Goal: Information Seeking & Learning: Learn about a topic

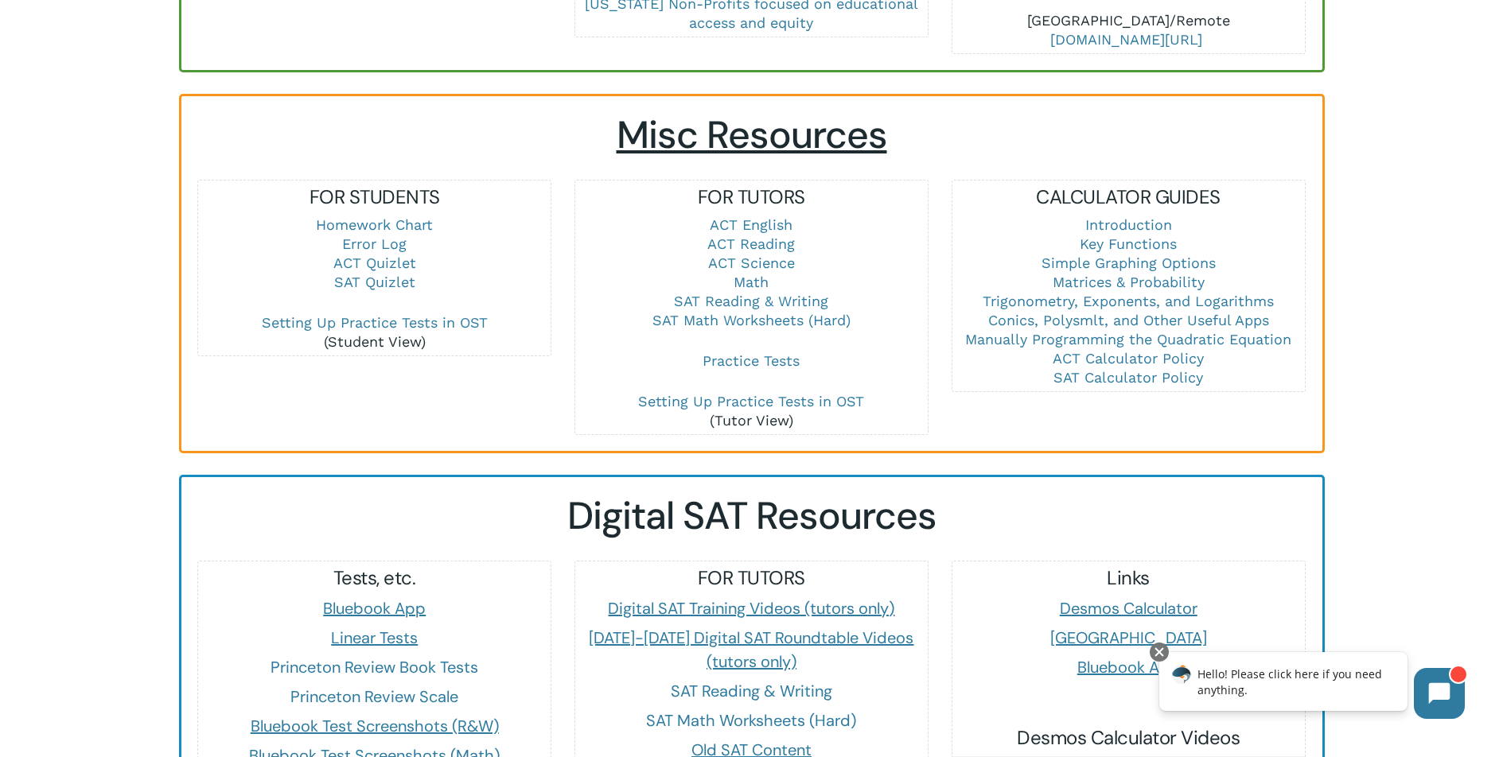
scroll to position [904, 0]
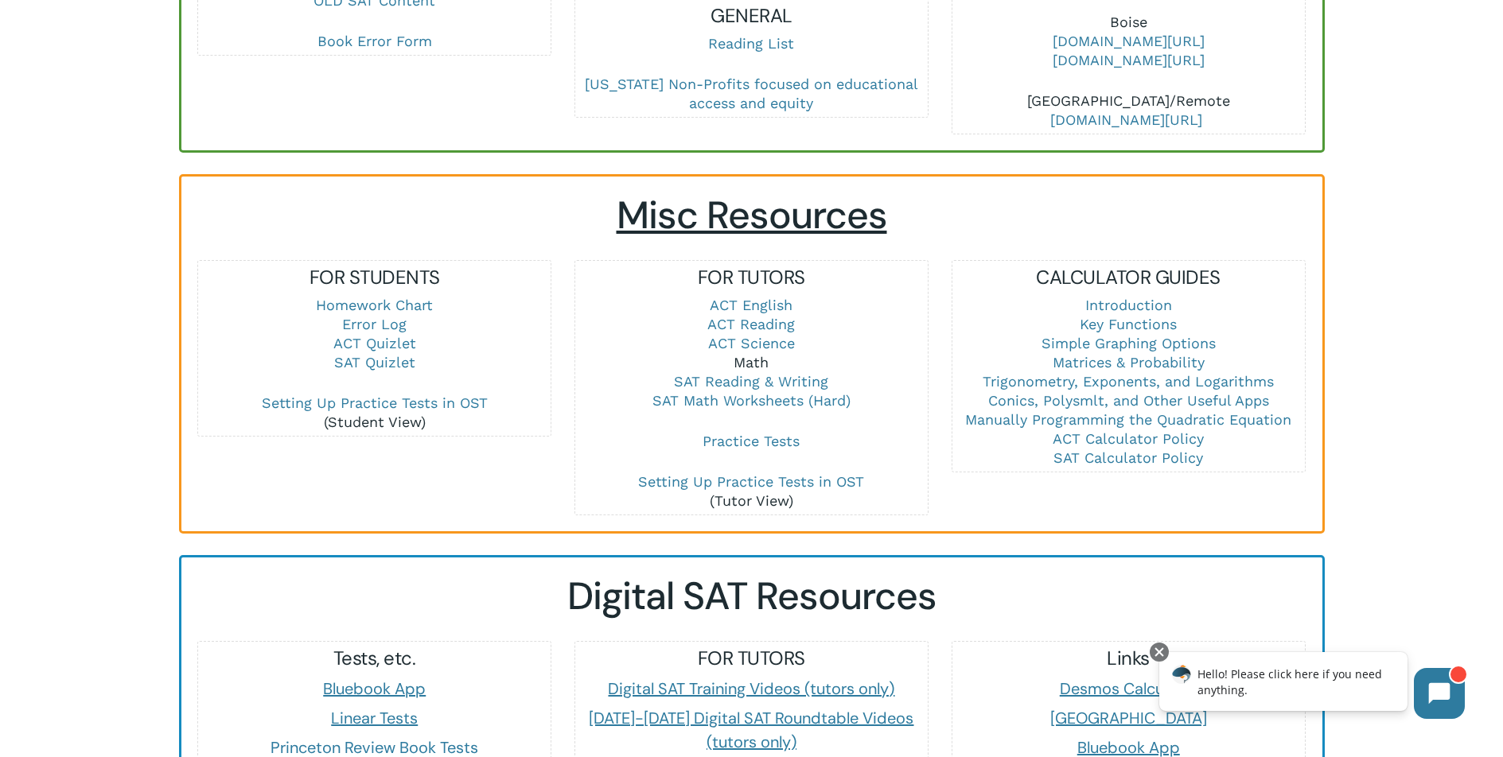
click at [752, 354] on link "Math" at bounding box center [750, 362] width 35 height 17
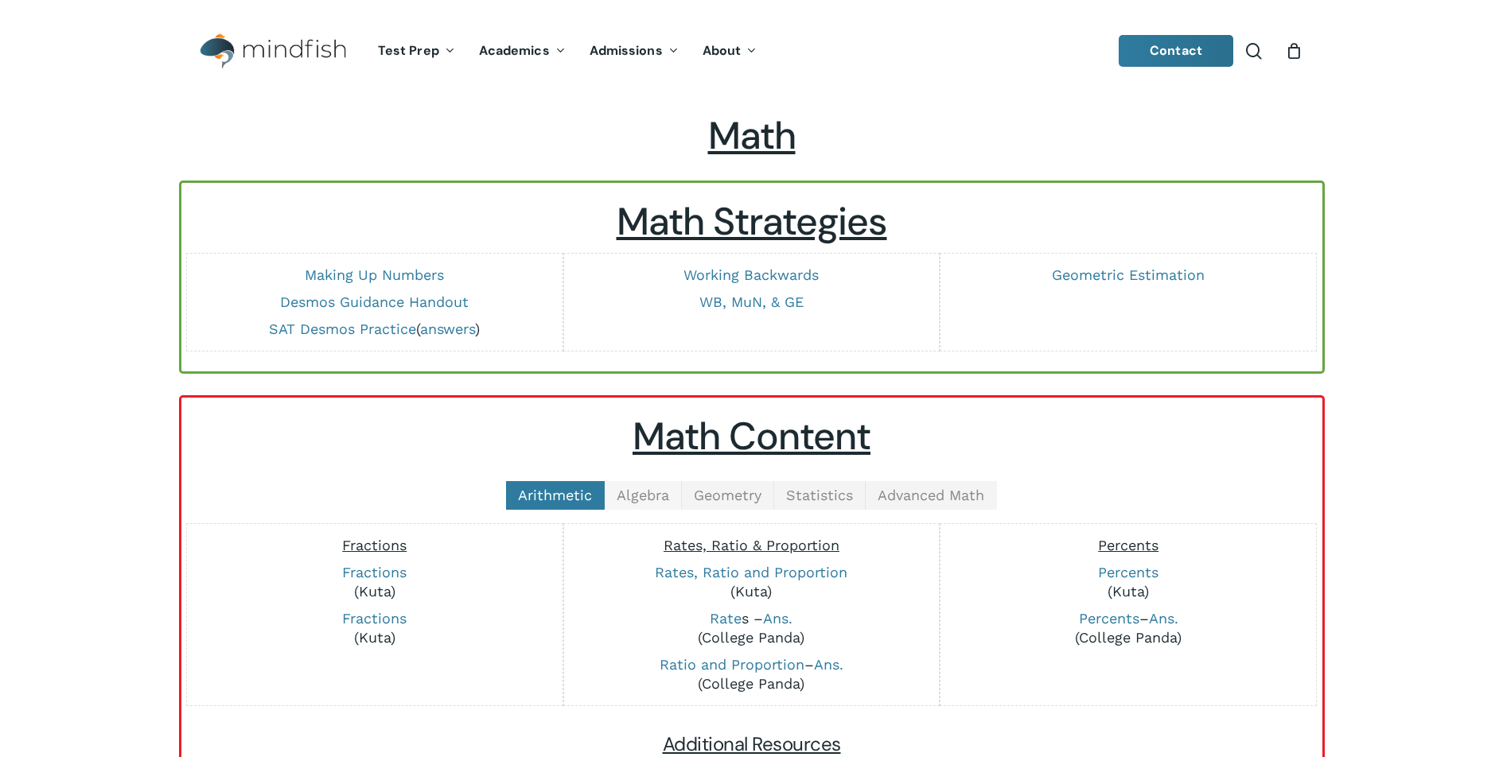
click at [657, 493] on span "Algebra" at bounding box center [642, 495] width 52 height 17
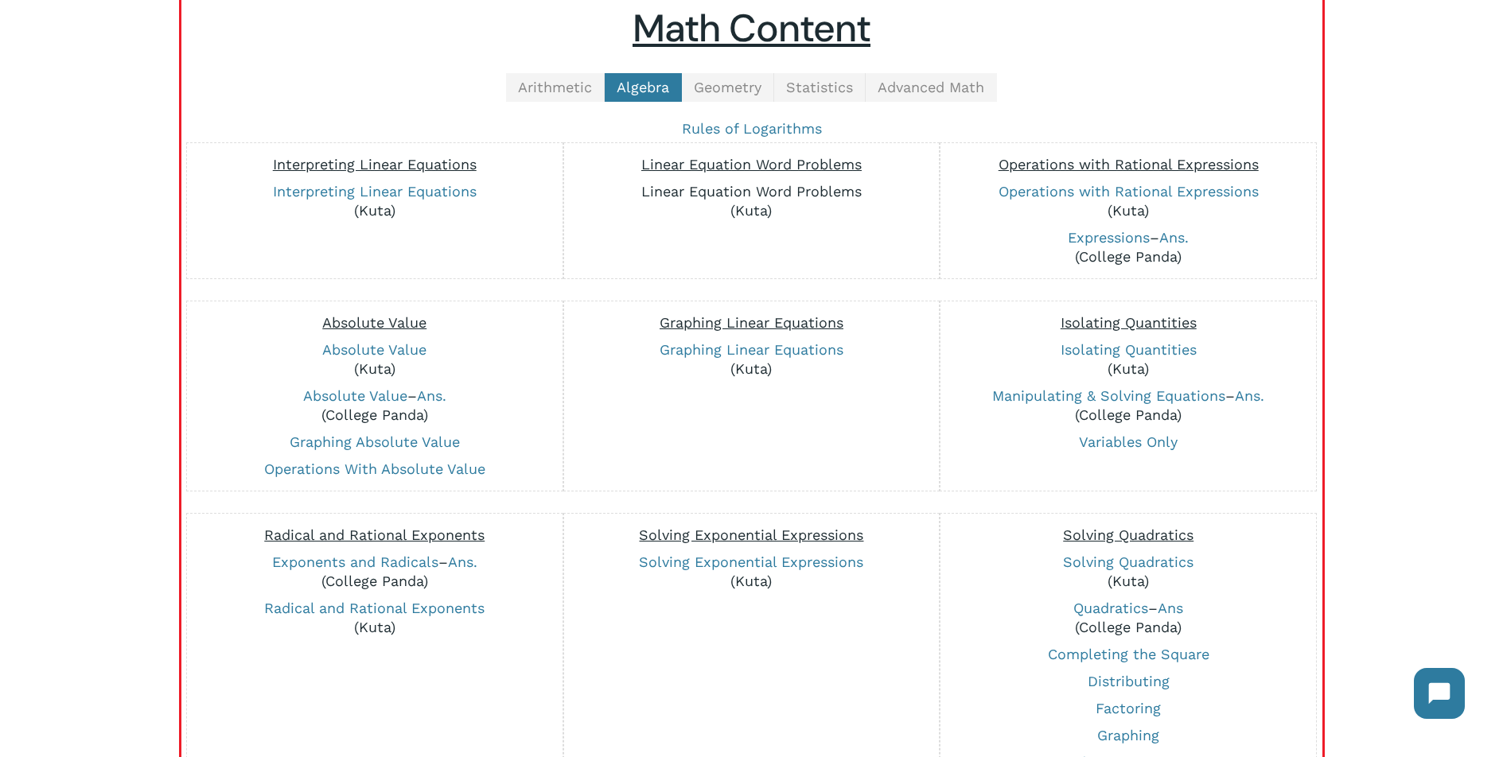
scroll to position [468, 0]
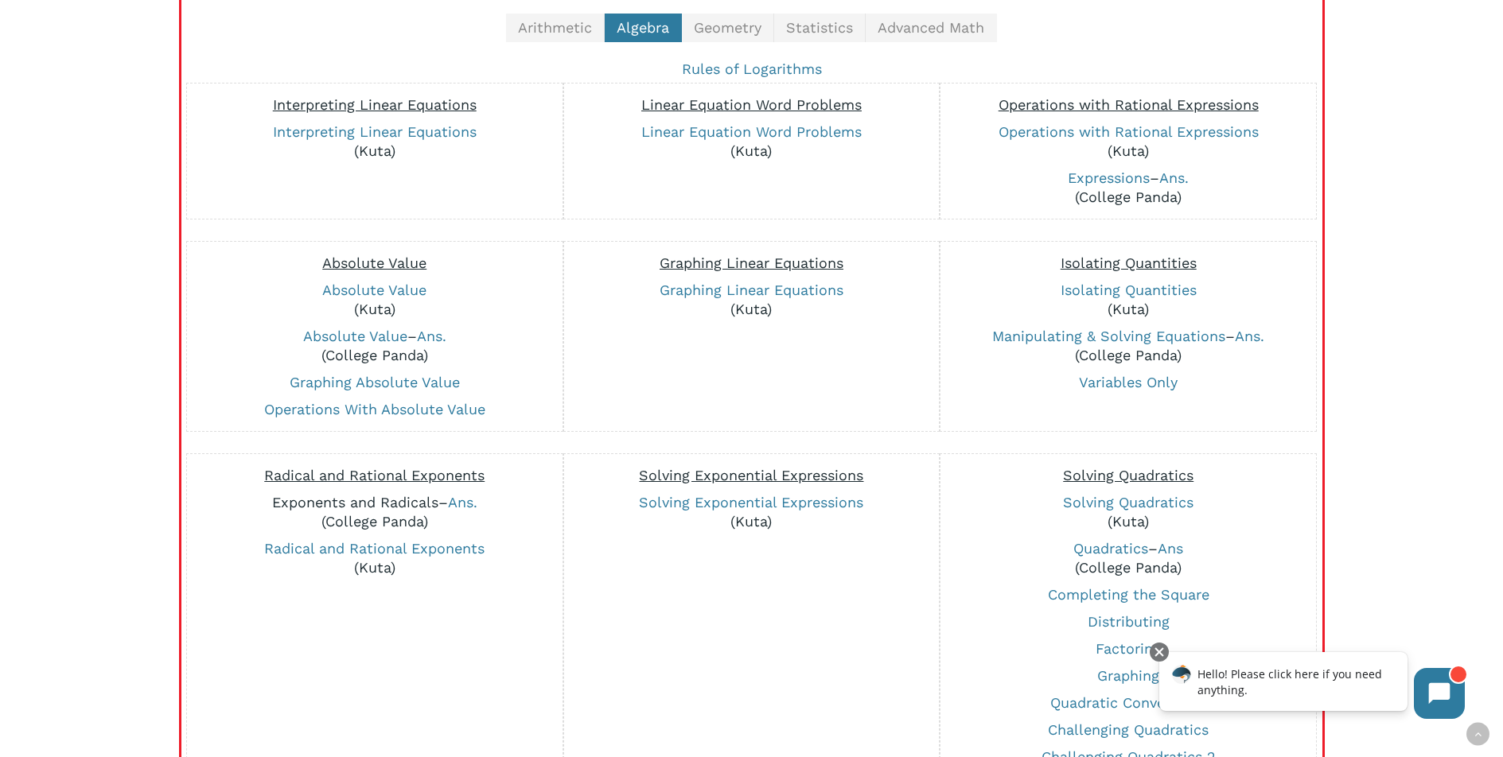
click at [356, 508] on link "Exponents and Radicals" at bounding box center [355, 502] width 166 height 17
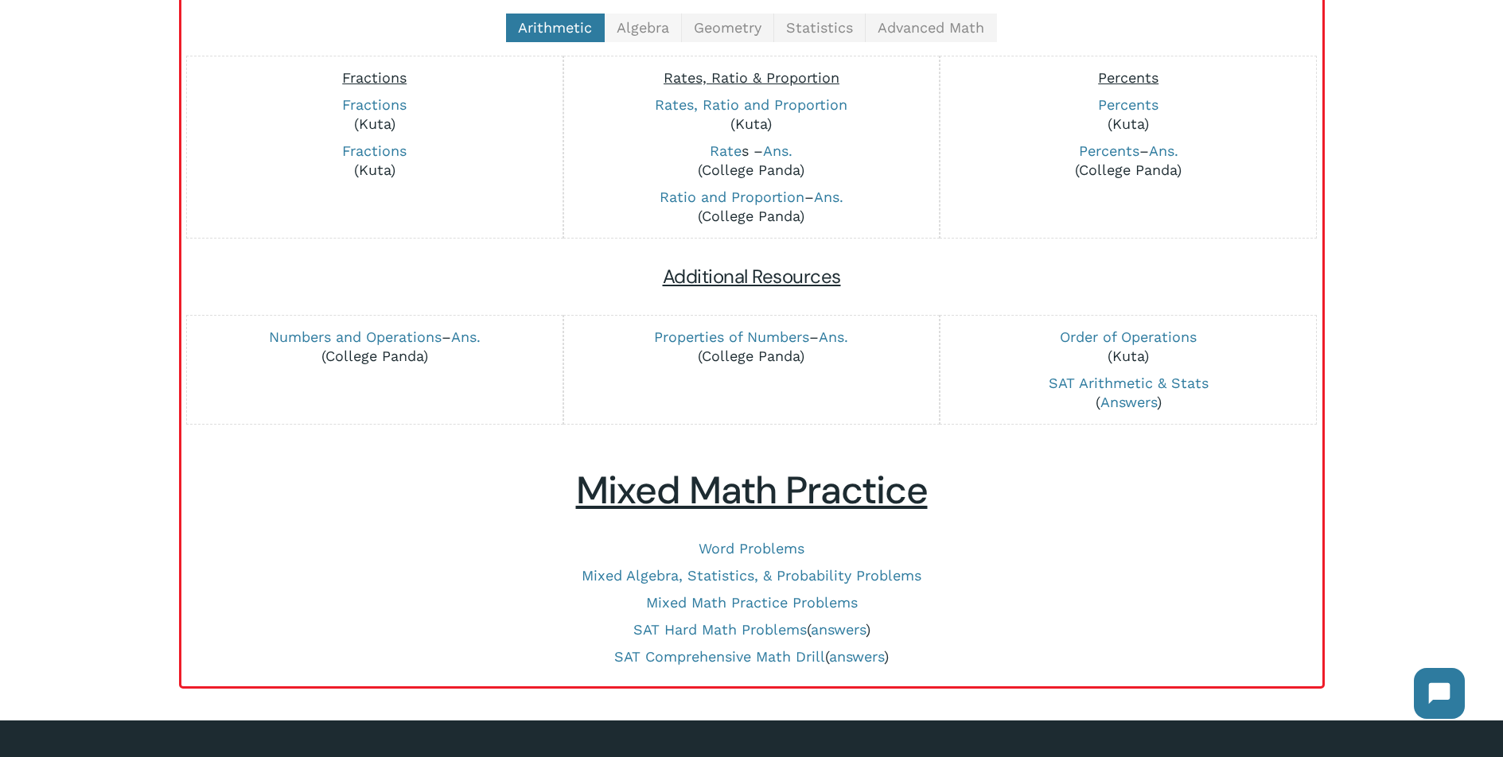
click at [658, 36] on link "Algebra" at bounding box center [643, 28] width 77 height 29
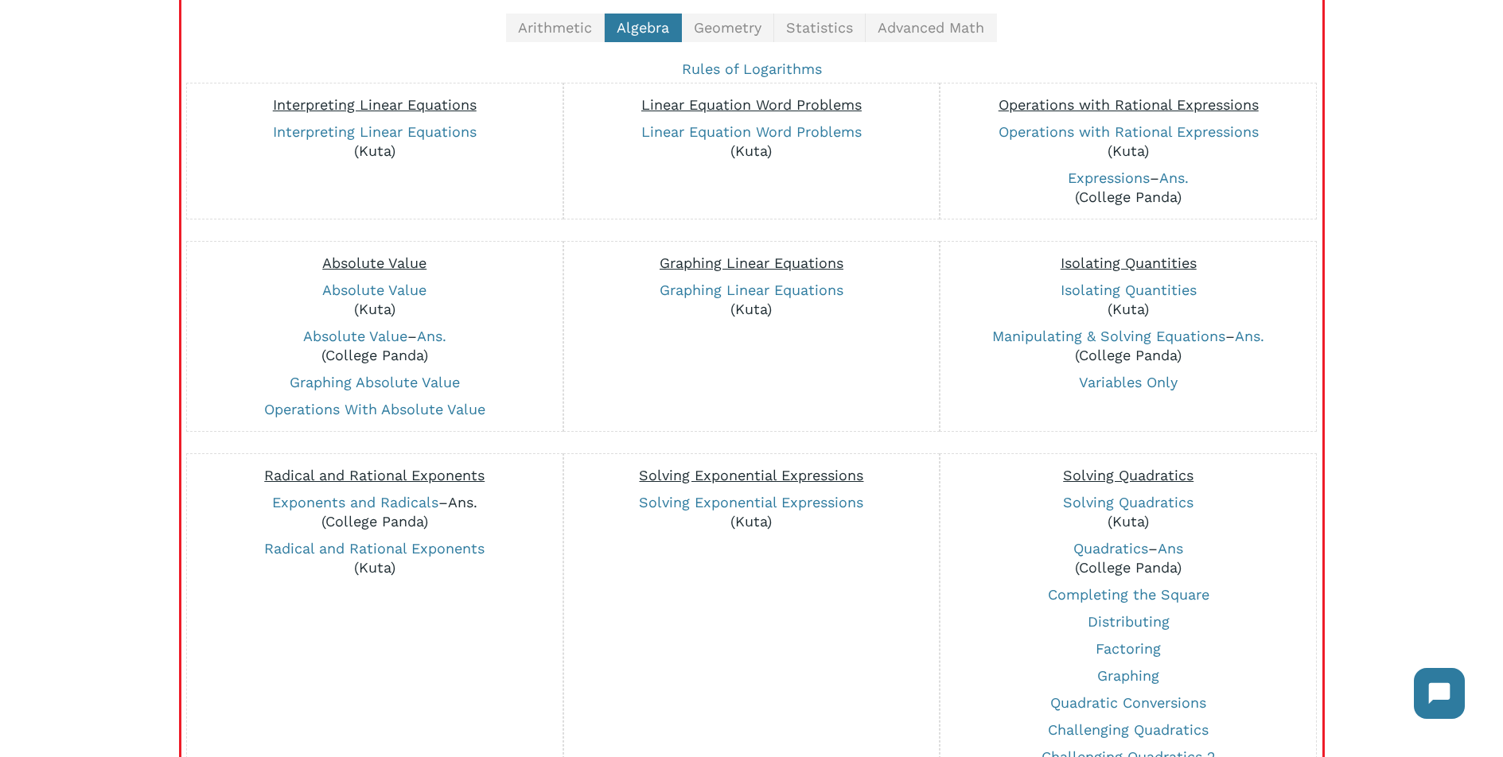
click at [458, 502] on link "Ans." at bounding box center [462, 502] width 29 height 17
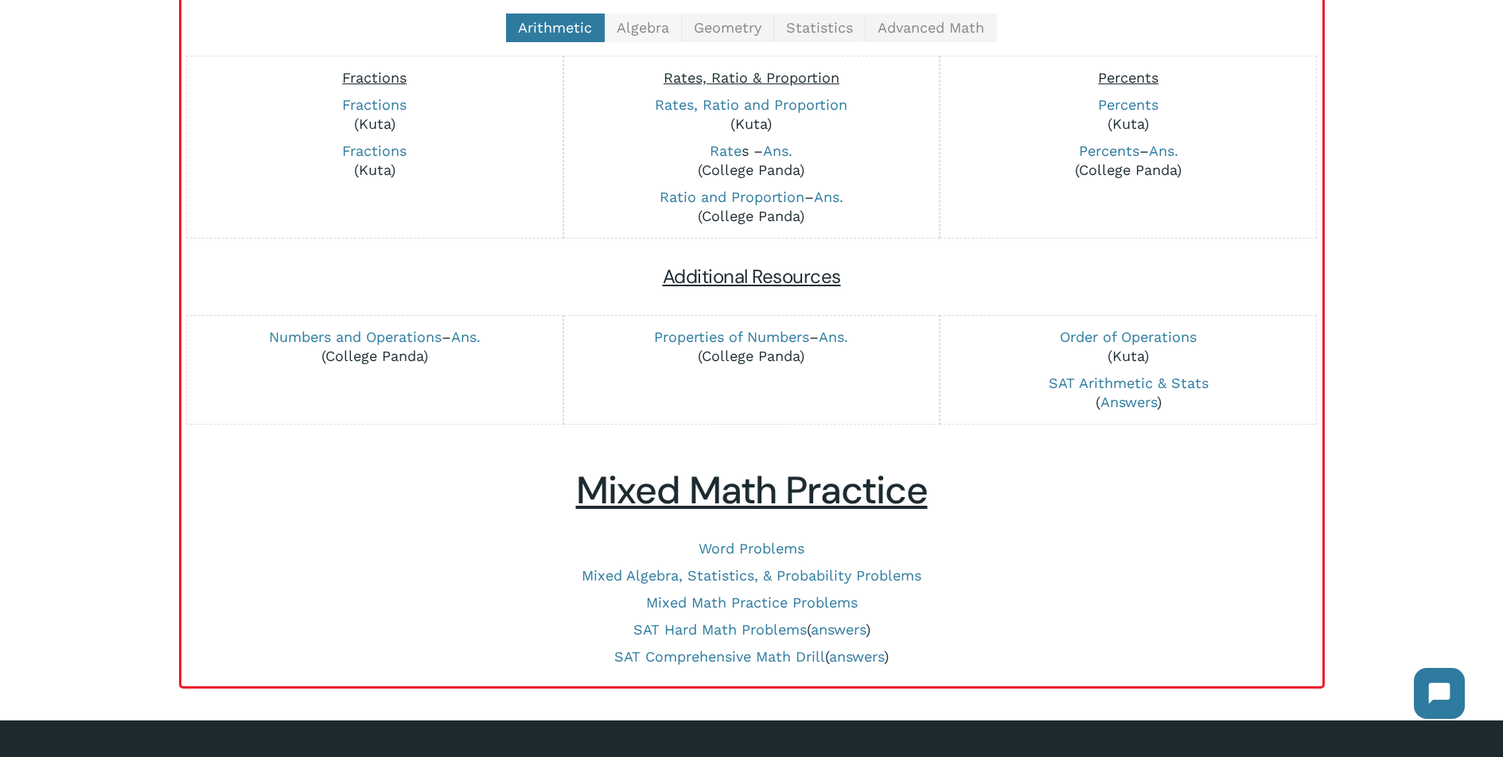
click at [671, 31] on link "Algebra" at bounding box center [643, 28] width 77 height 29
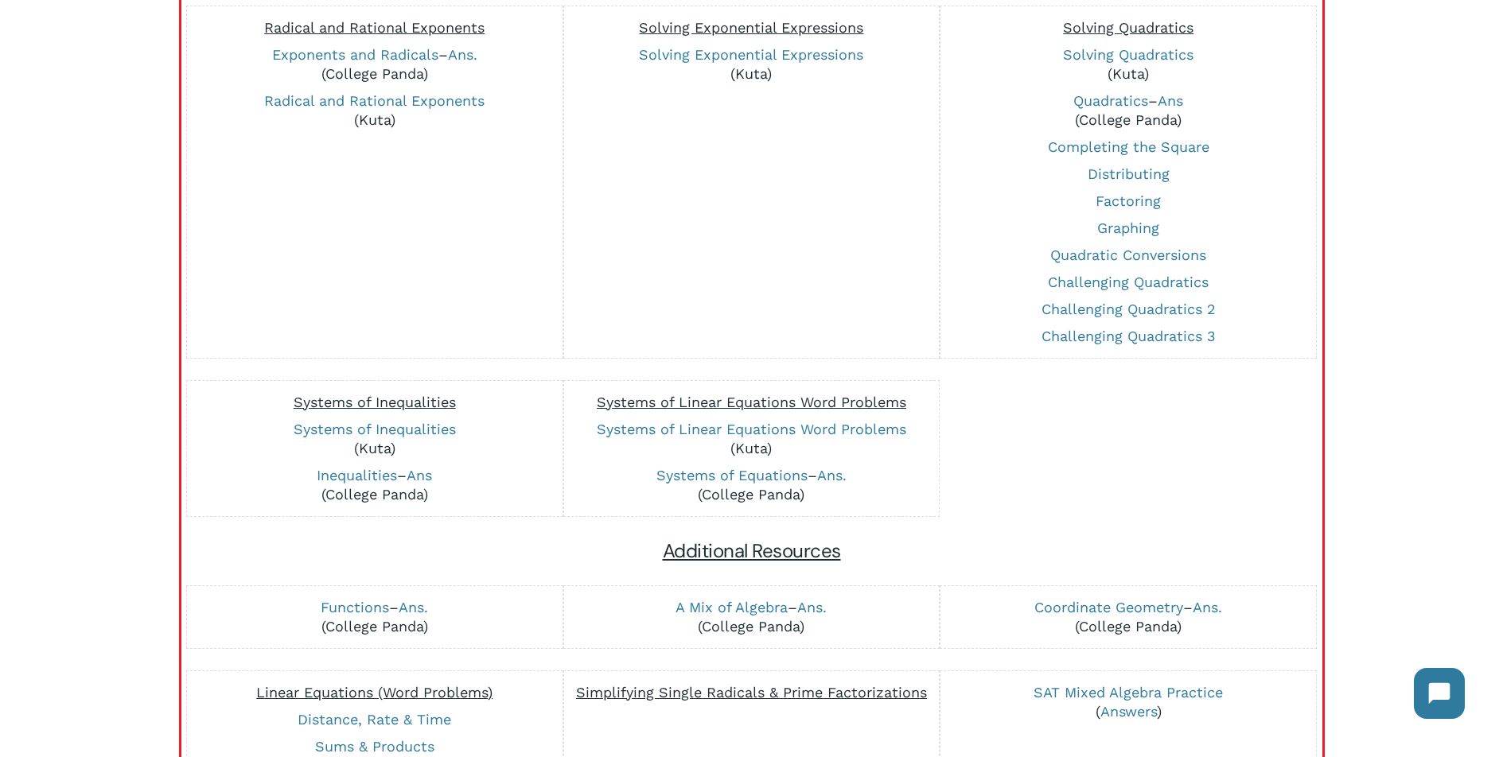
scroll to position [1165, 0]
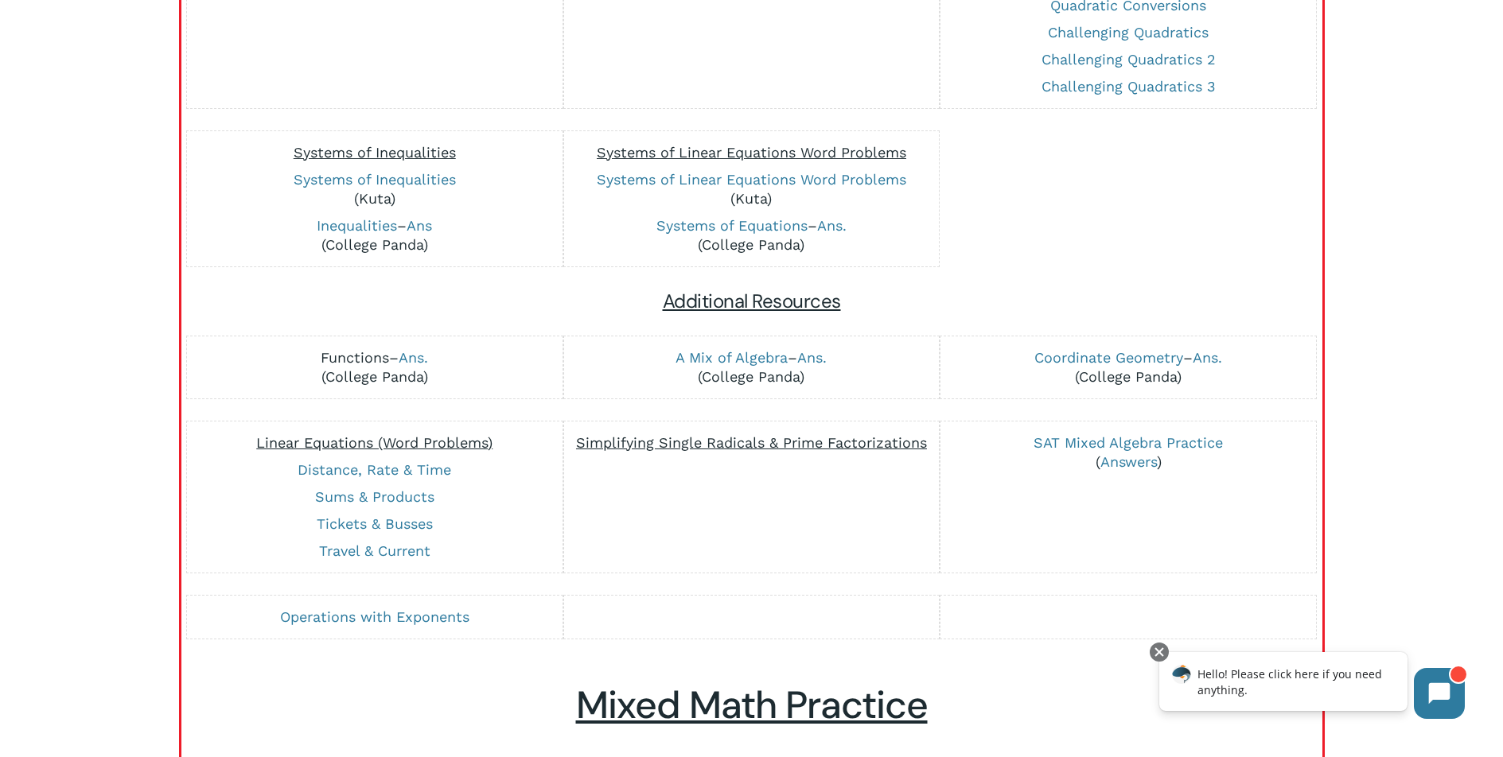
click at [367, 365] on link "Functions" at bounding box center [355, 357] width 68 height 17
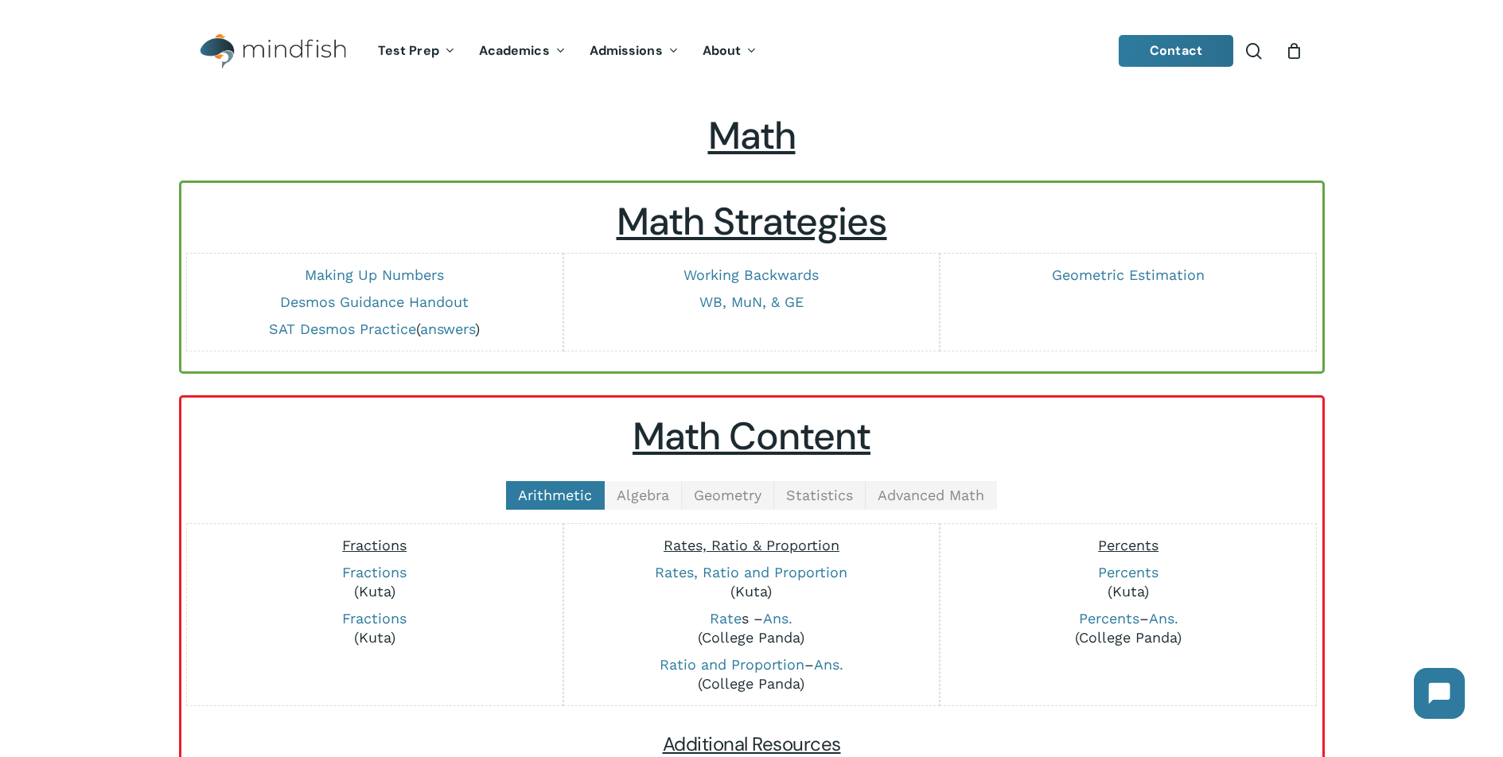
click at [649, 505] on link "Algebra" at bounding box center [643, 495] width 77 height 29
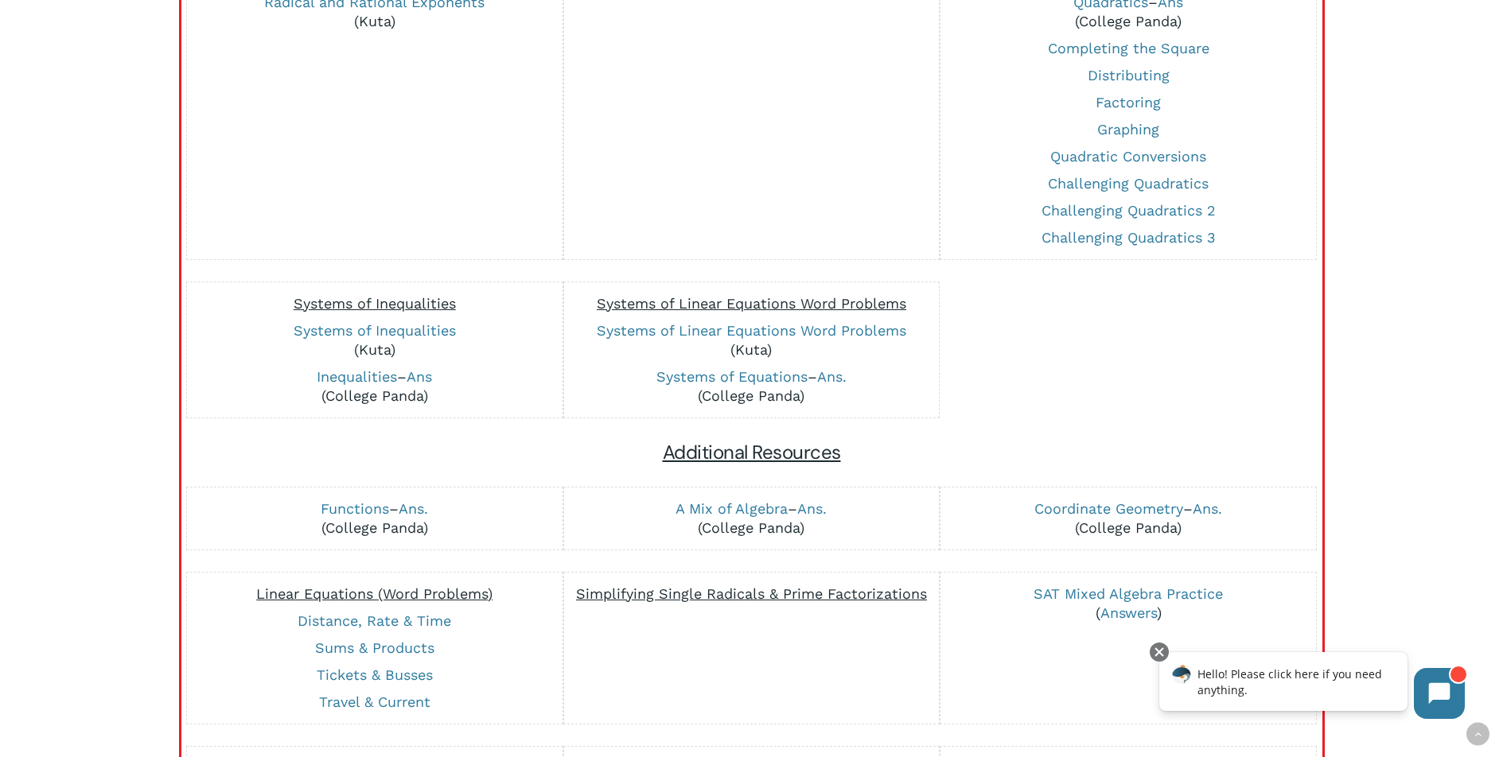
scroll to position [1092, 0]
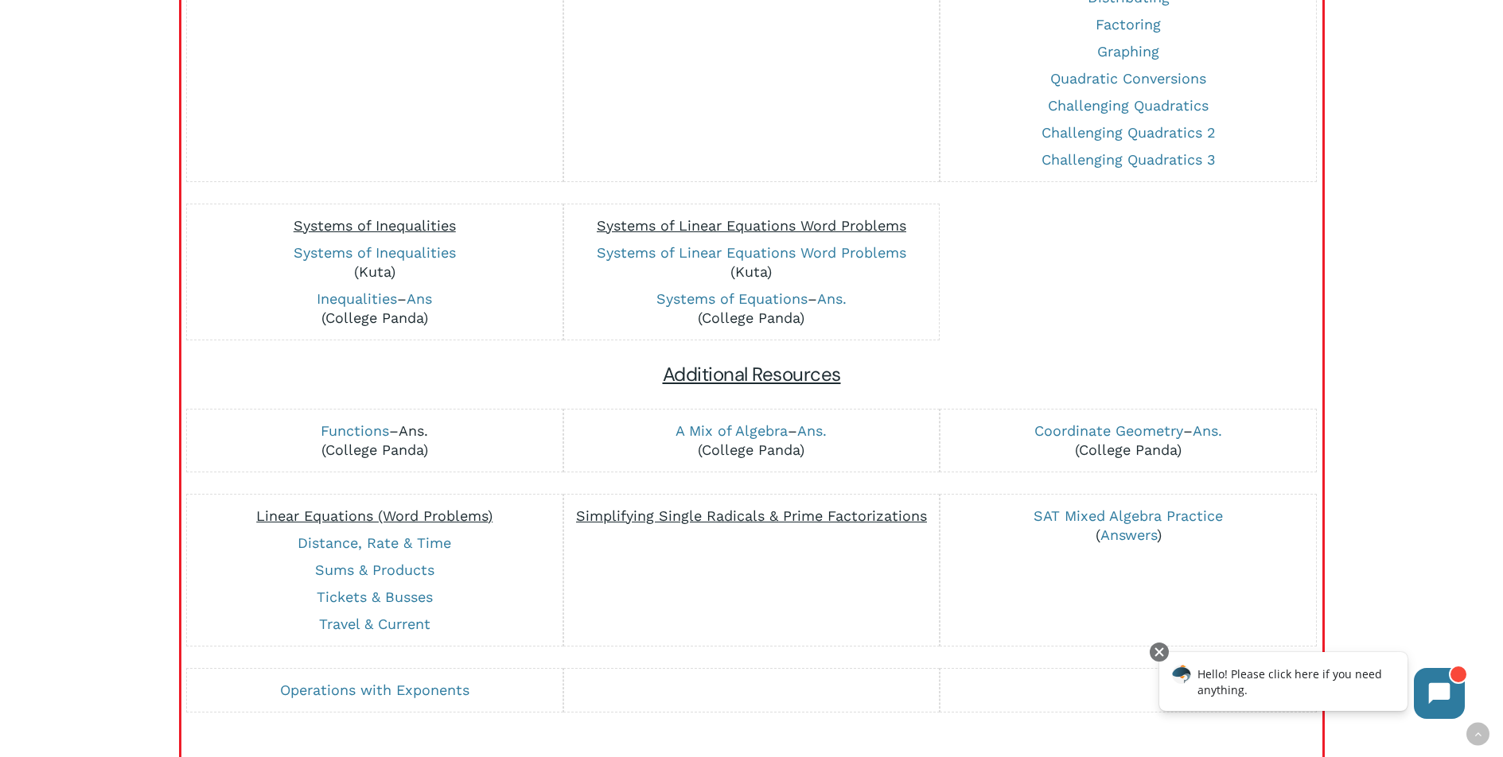
click at [416, 423] on link "Ans." at bounding box center [413, 430] width 29 height 17
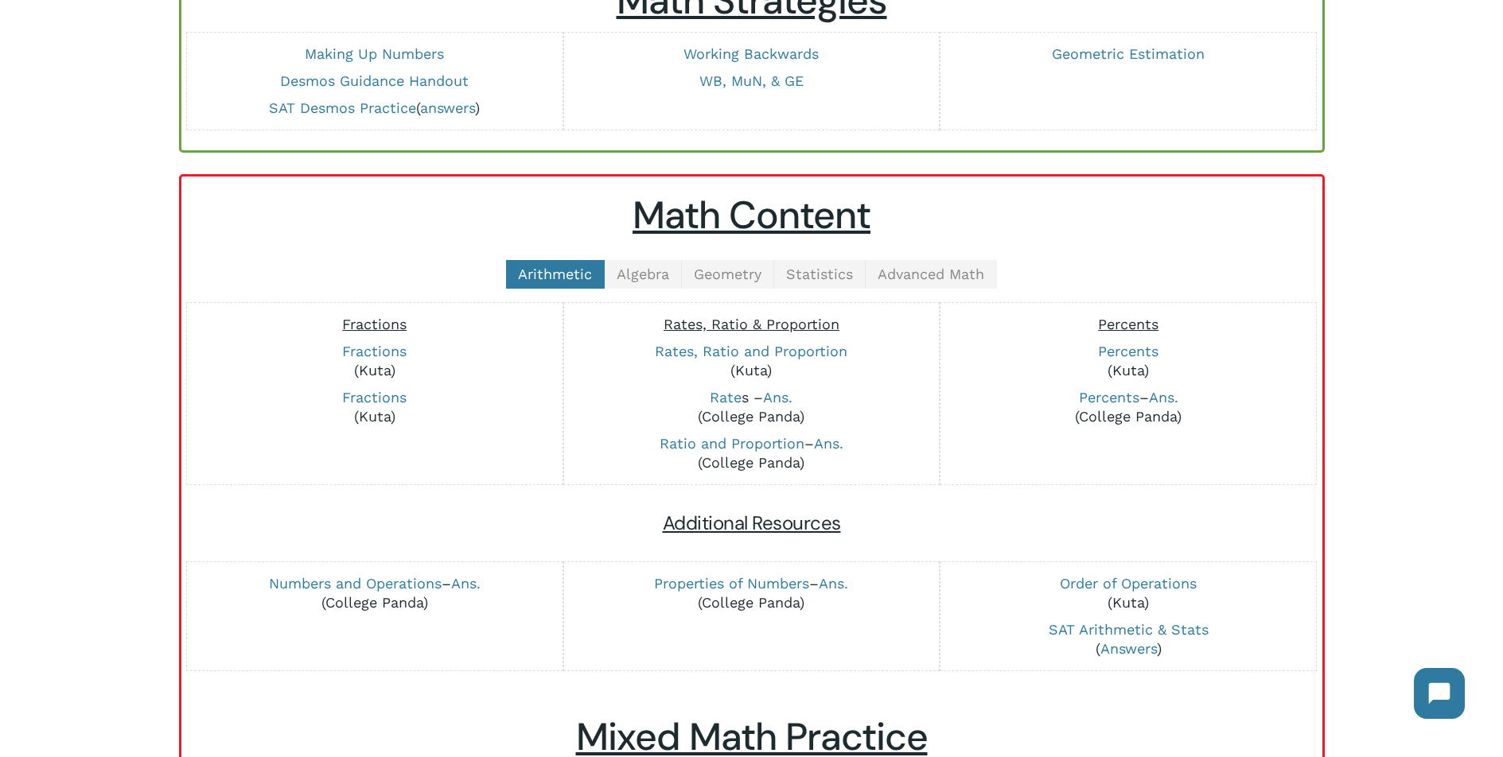
scroll to position [157, 0]
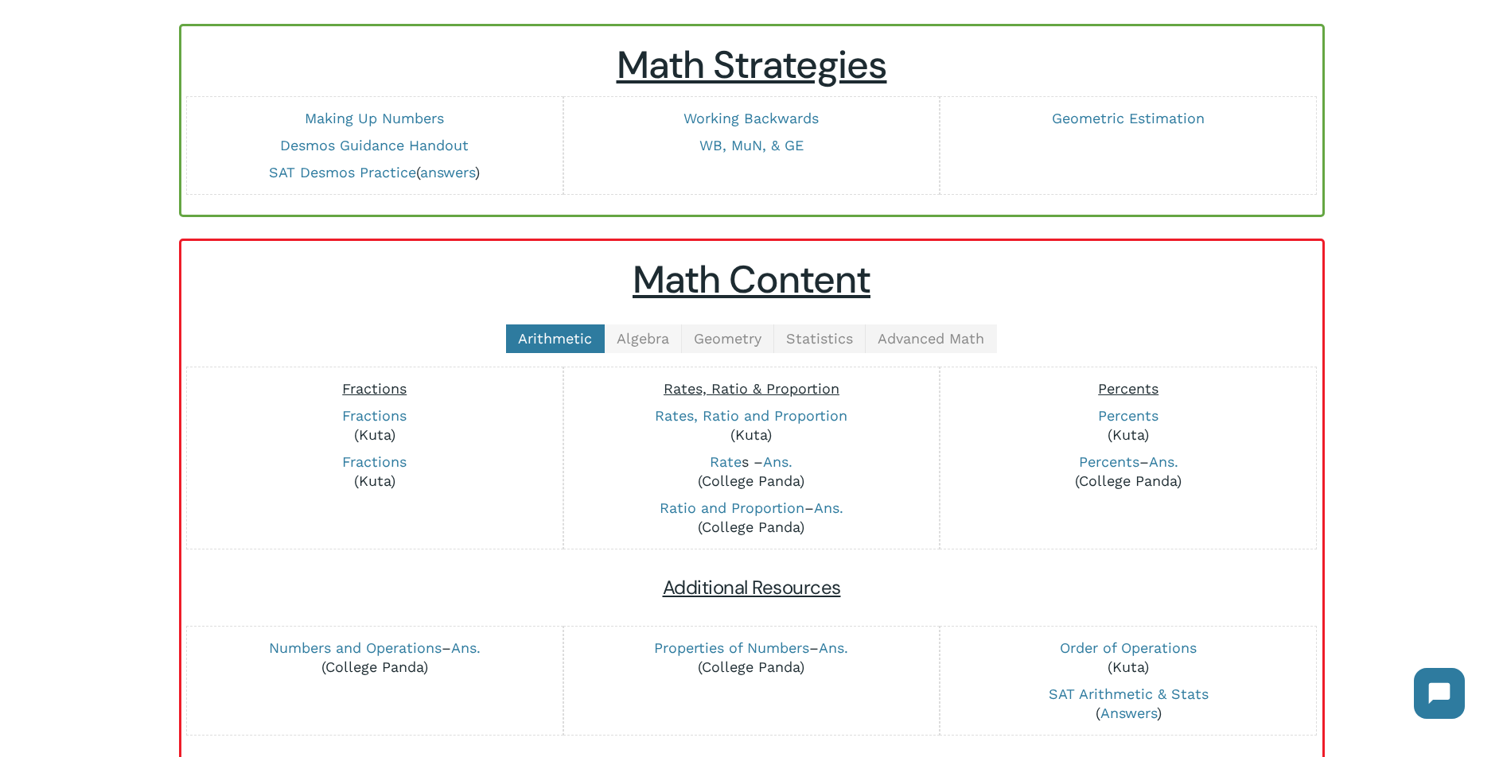
click at [649, 339] on span "Algebra" at bounding box center [642, 338] width 52 height 17
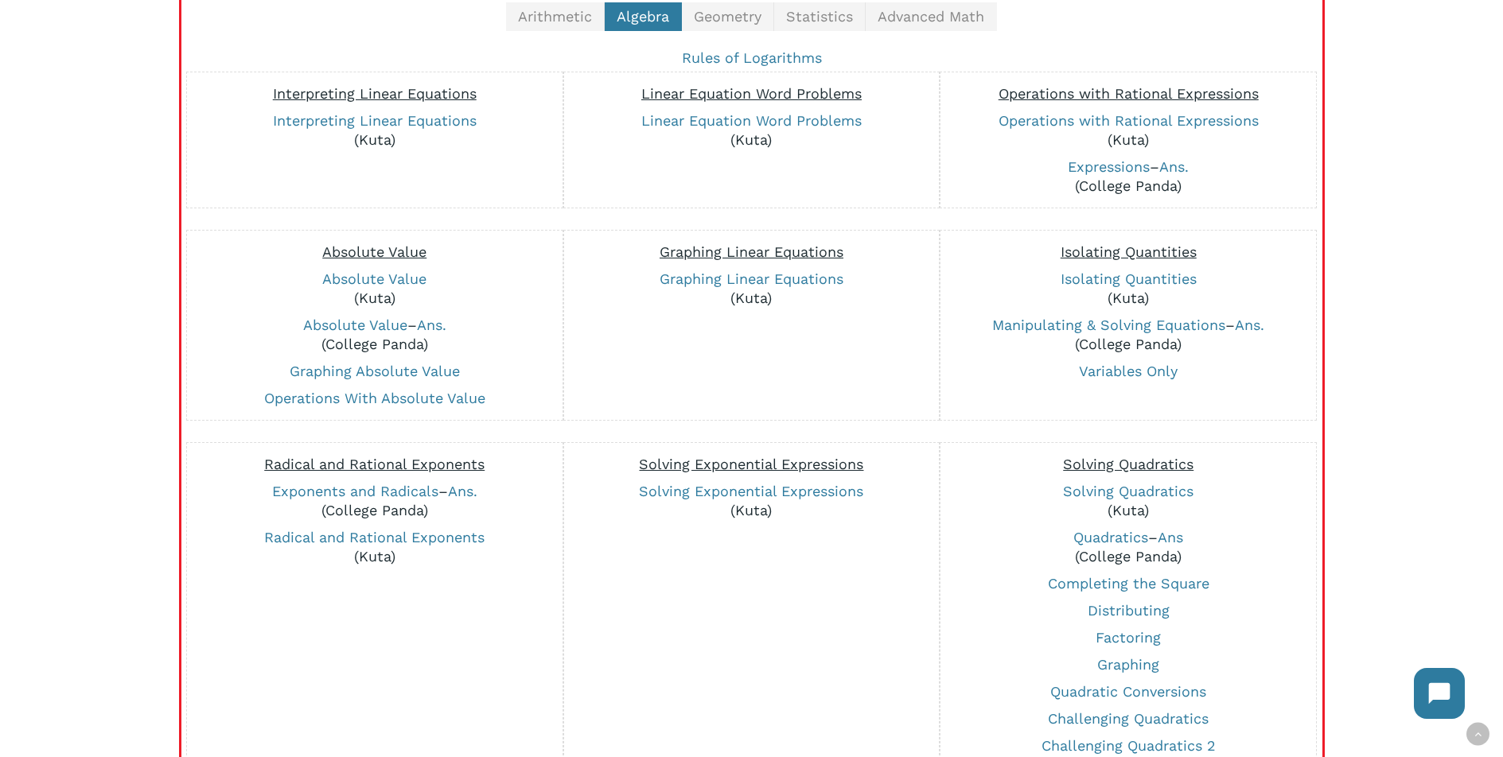
scroll to position [516, 0]
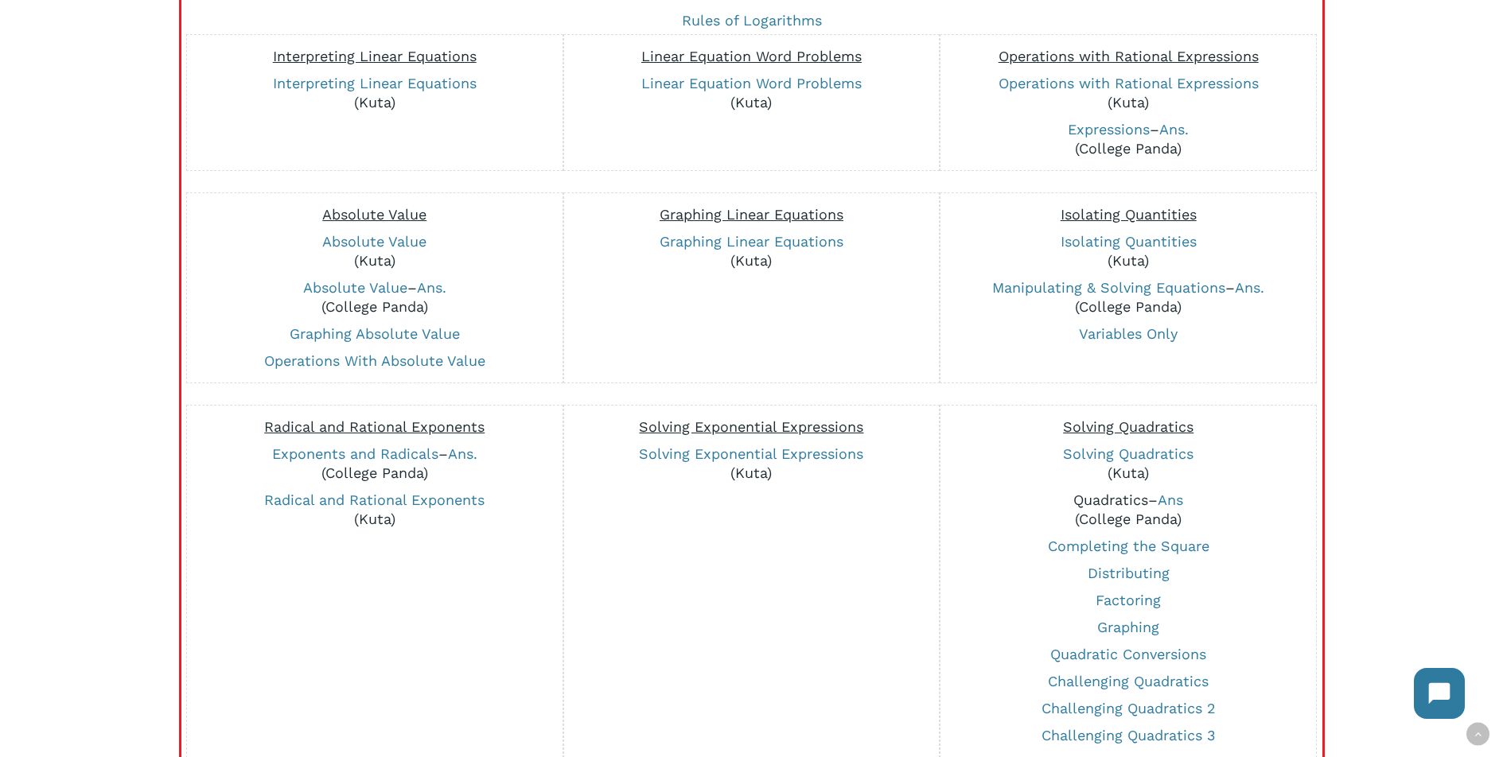
click at [1080, 499] on link "Quadratics" at bounding box center [1110, 500] width 75 height 17
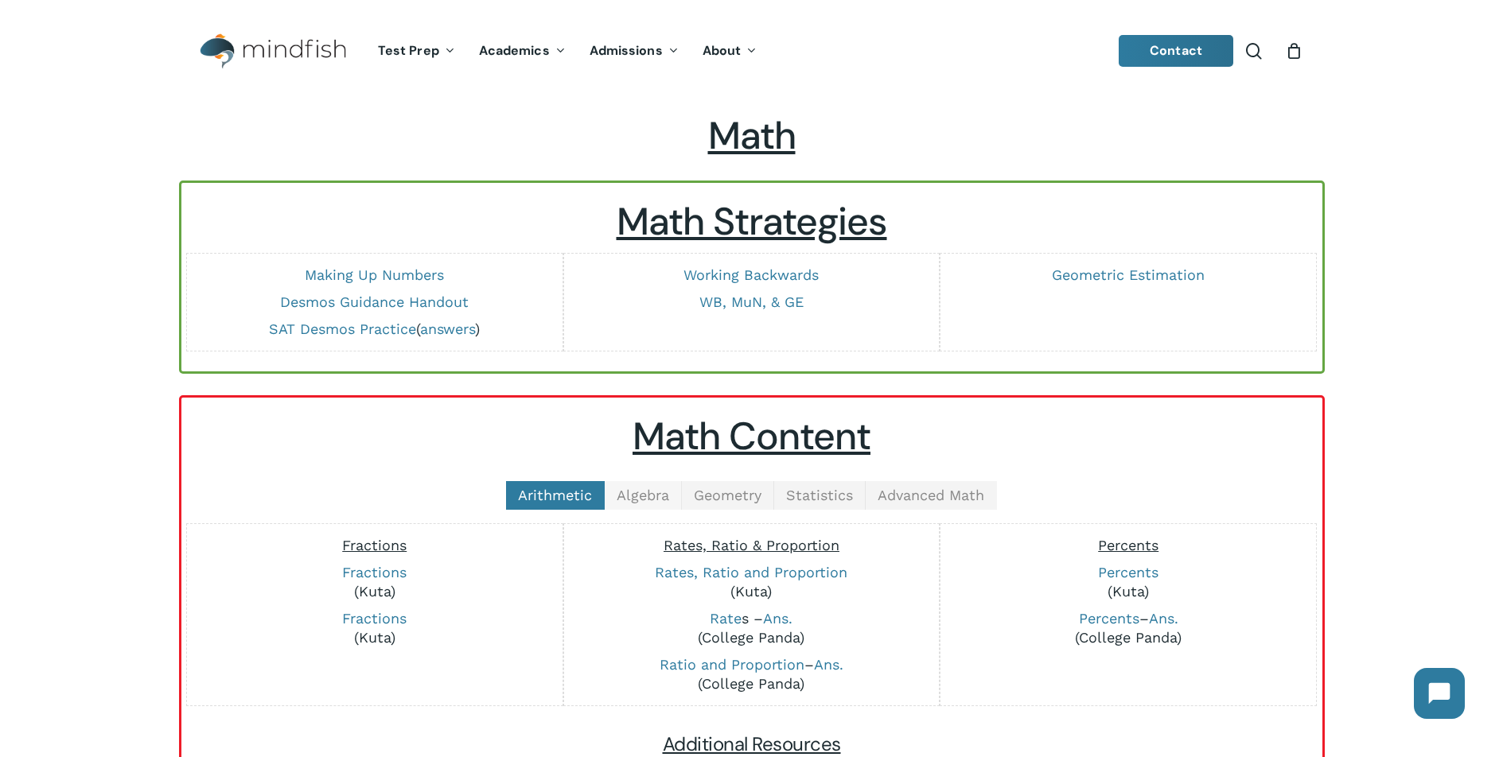
click at [626, 499] on span "Algebra" at bounding box center [642, 495] width 52 height 17
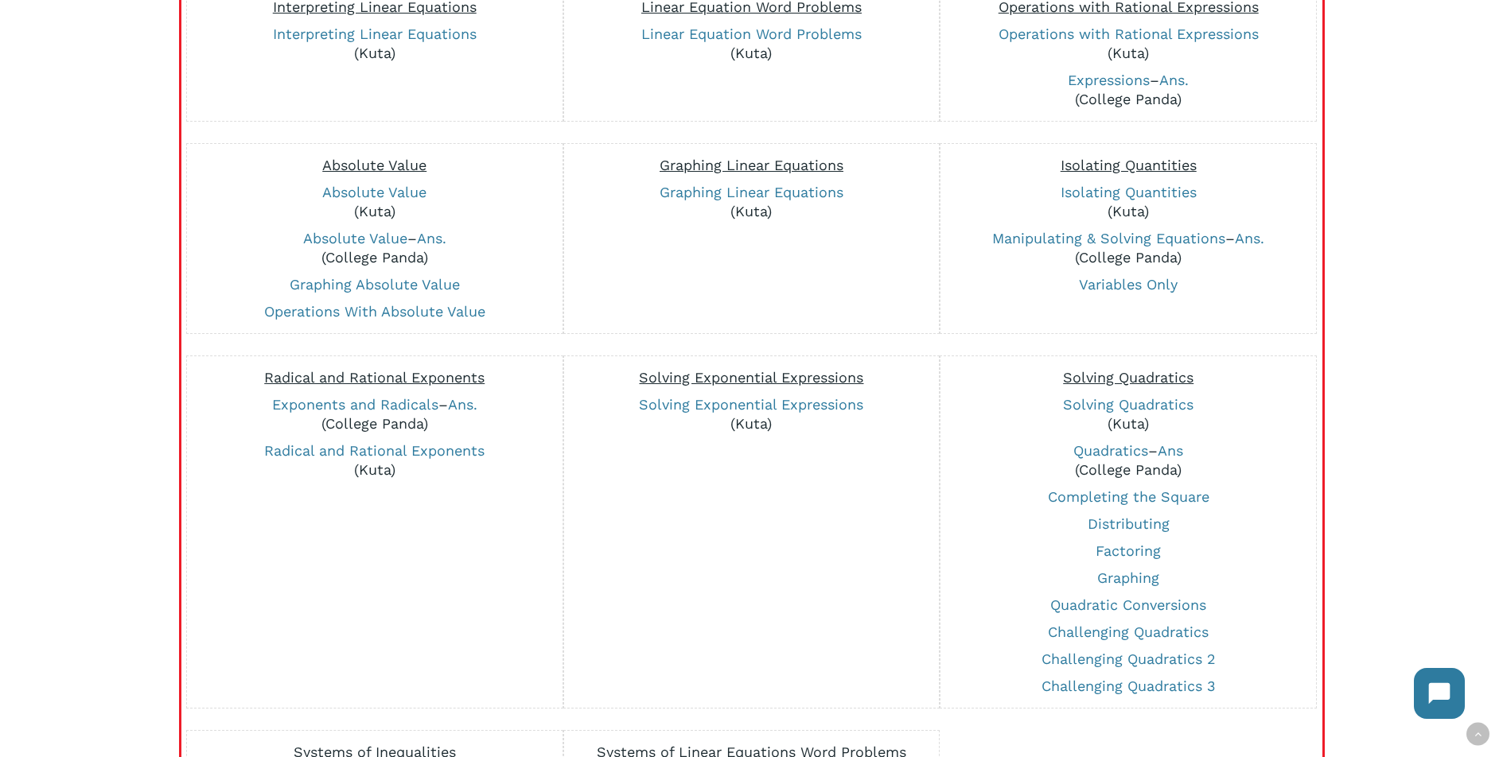
scroll to position [584, 0]
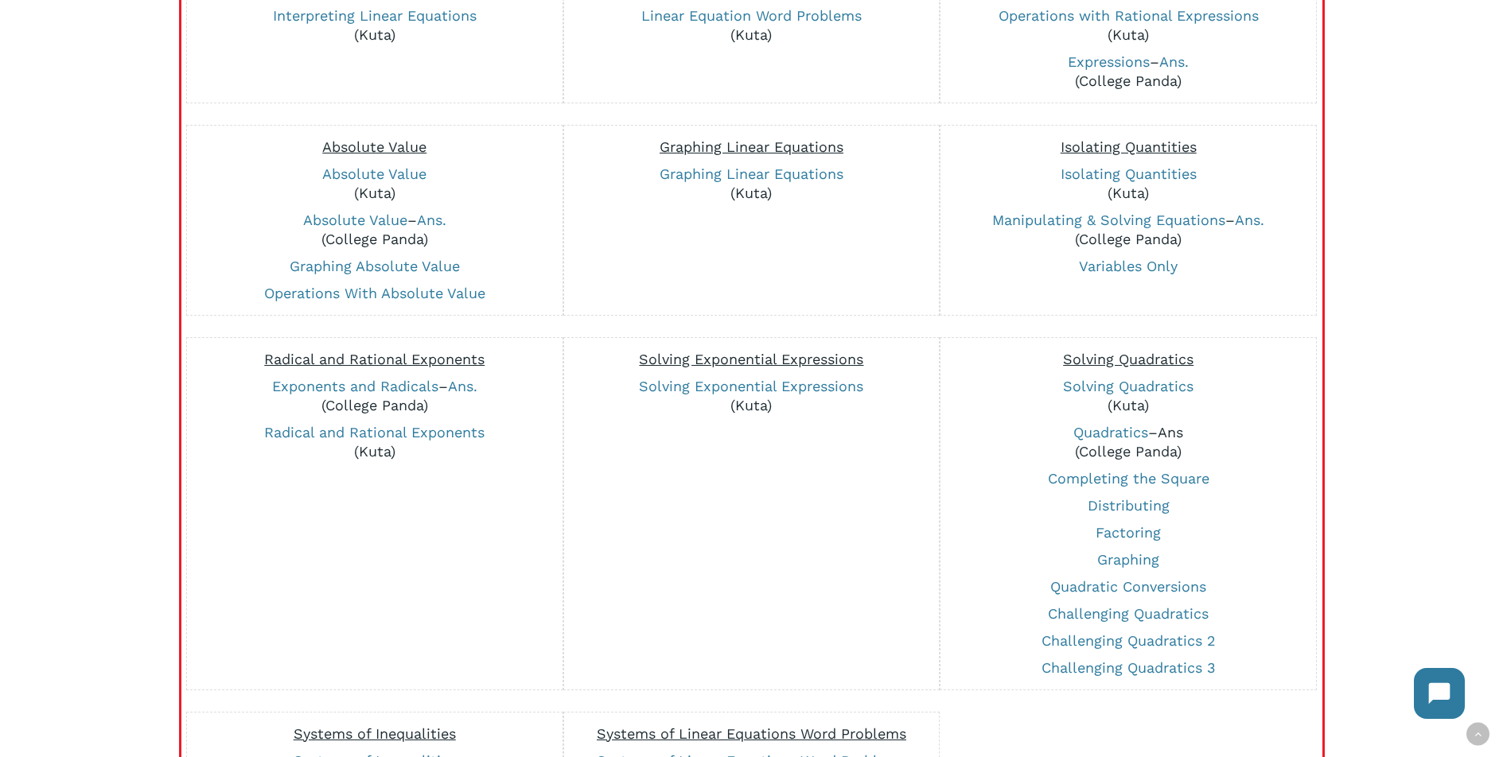
click at [1165, 434] on link "Ans" at bounding box center [1169, 432] width 25 height 17
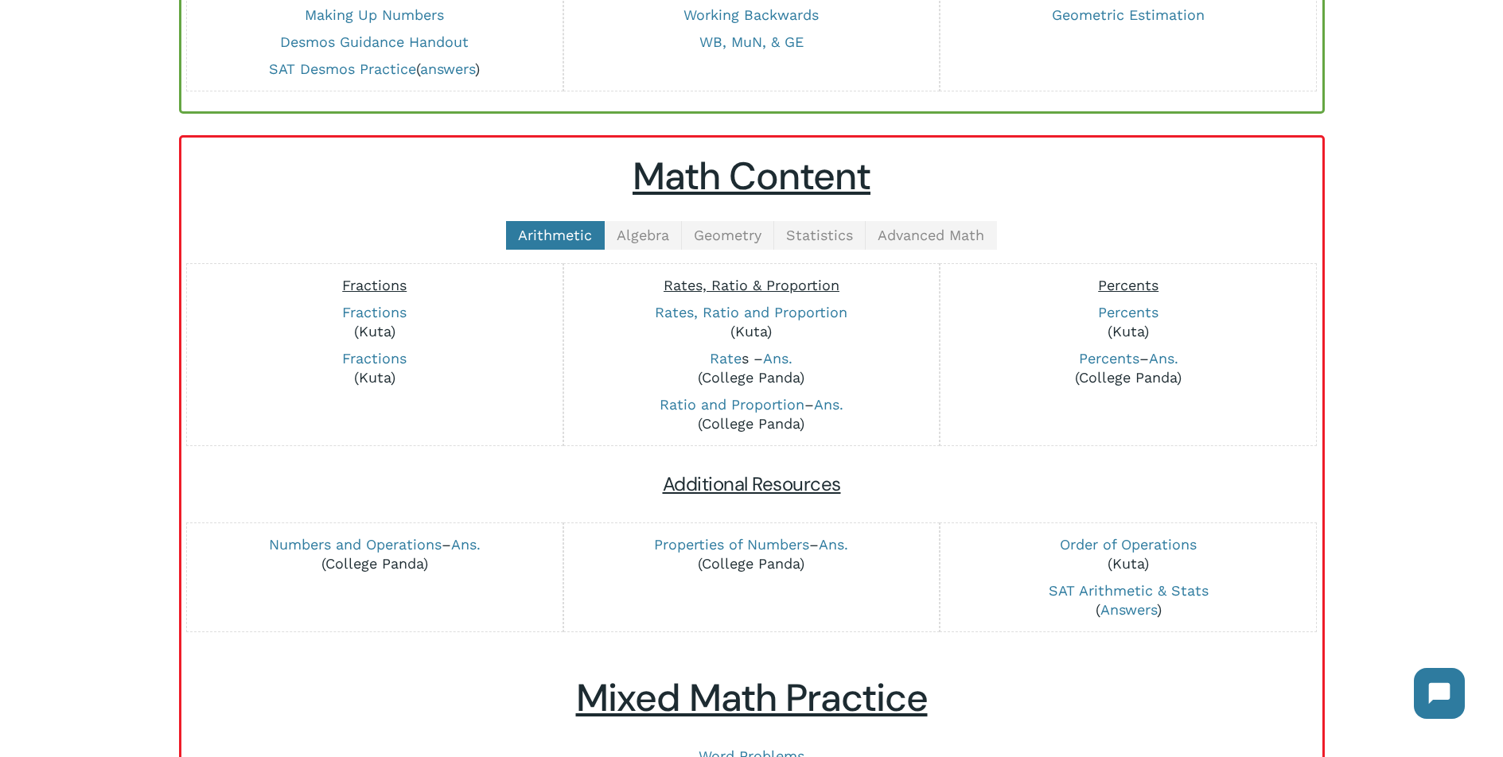
scroll to position [260, 0]
drag, startPoint x: 736, startPoint y: 221, endPoint x: 729, endPoint y: 225, distance: 8.2
click at [735, 221] on link "Geometry" at bounding box center [728, 235] width 92 height 29
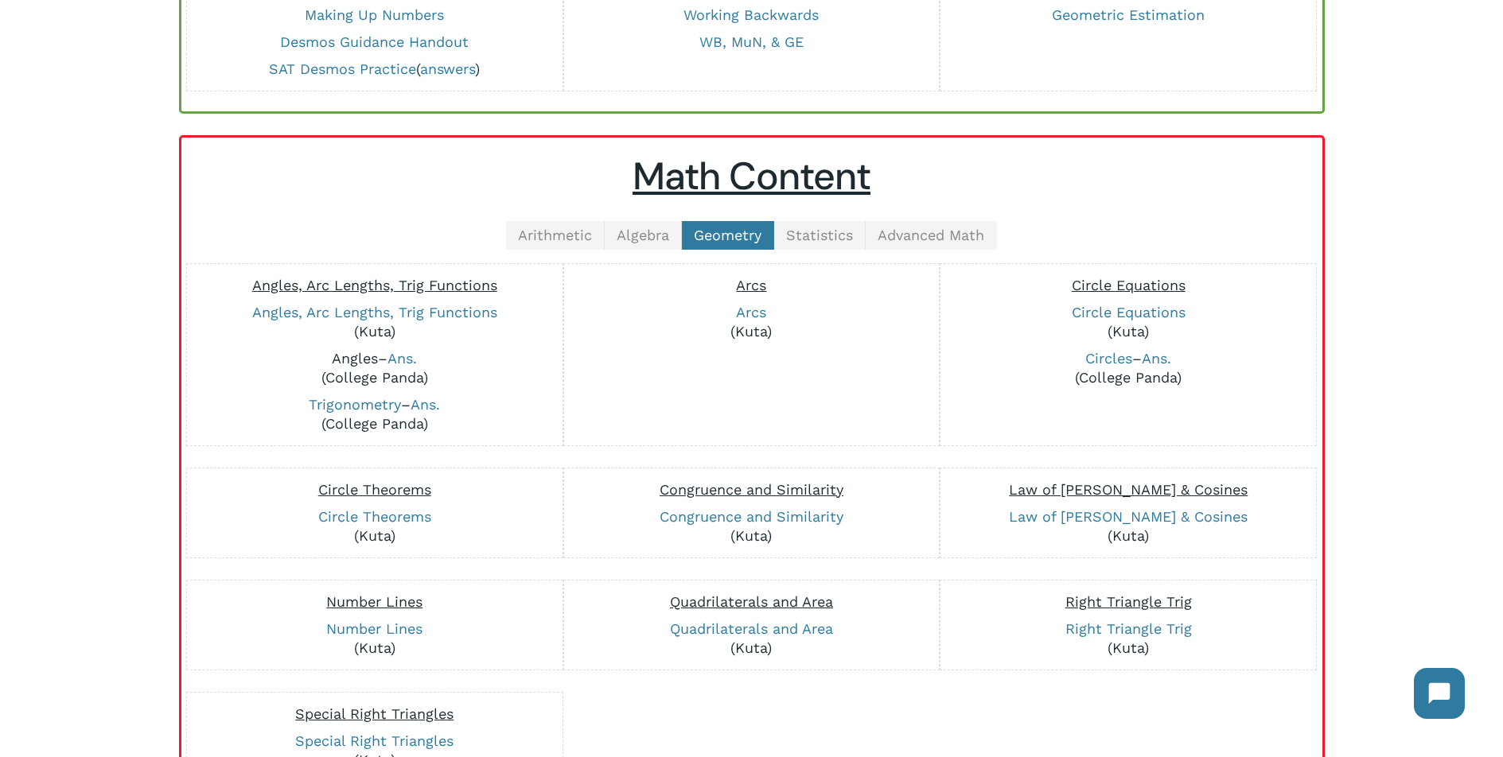
click at [352, 366] on link "Angles" at bounding box center [355, 358] width 46 height 17
click at [349, 362] on link "Angles" at bounding box center [355, 358] width 46 height 17
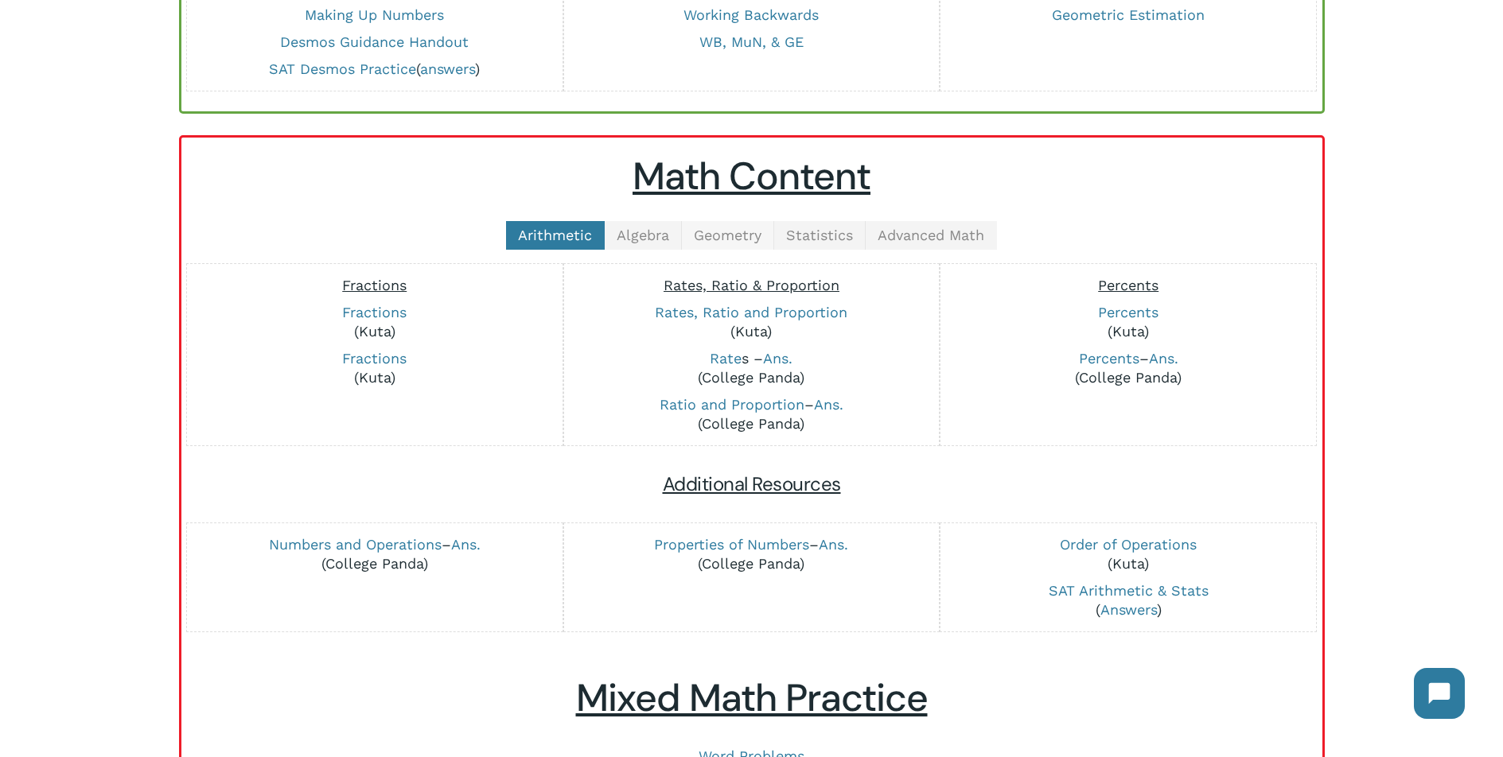
click at [708, 237] on span "Geometry" at bounding box center [728, 235] width 68 height 17
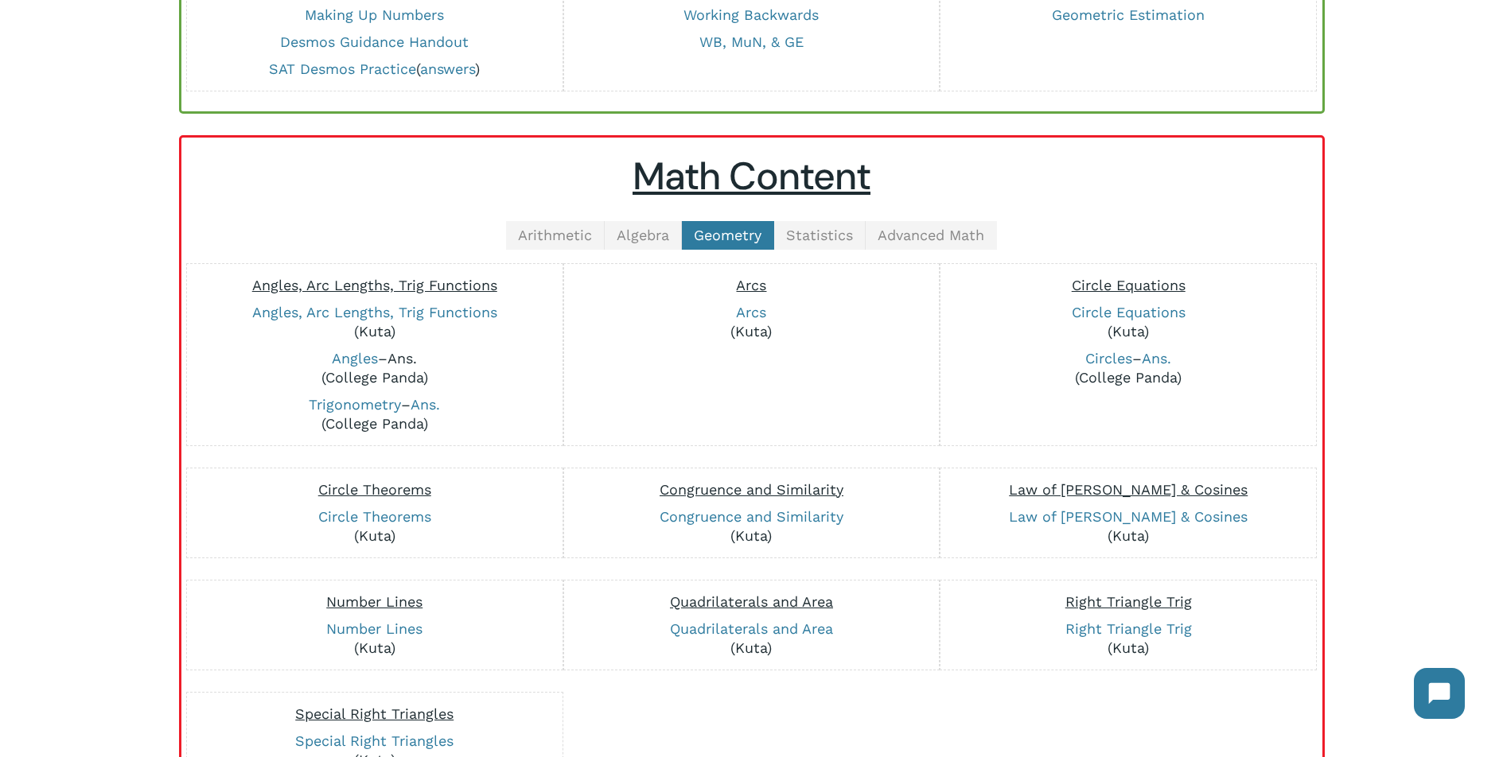
click at [414, 354] on link "Ans." at bounding box center [401, 358] width 29 height 17
